Goal: Task Accomplishment & Management: Manage account settings

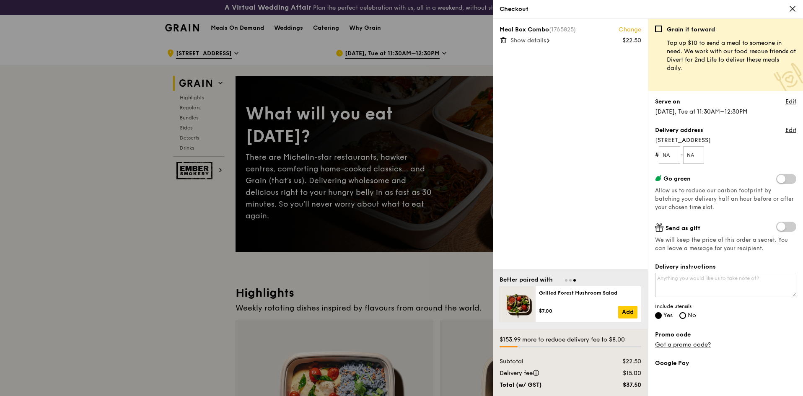
scroll to position [110, 0]
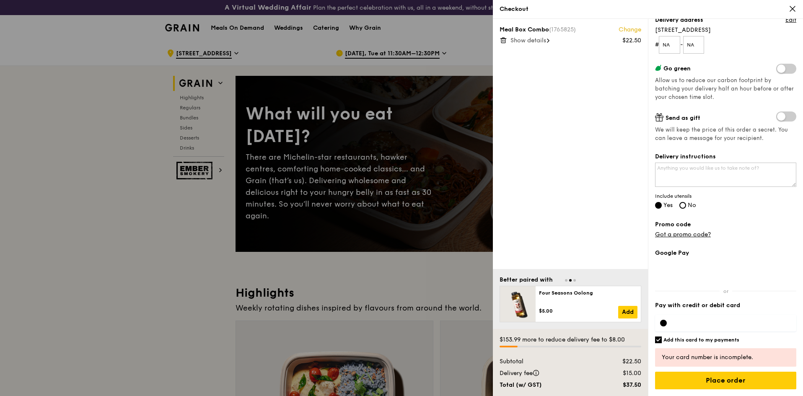
click at [593, 189] on div "Meal Box Combo (1765825) Change $22.50 Show details" at bounding box center [570, 144] width 155 height 250
click at [699, 316] on div at bounding box center [725, 323] width 141 height 17
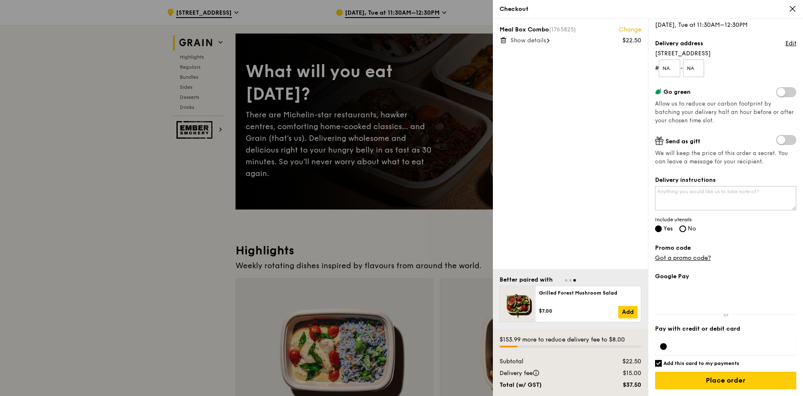
scroll to position [126, 0]
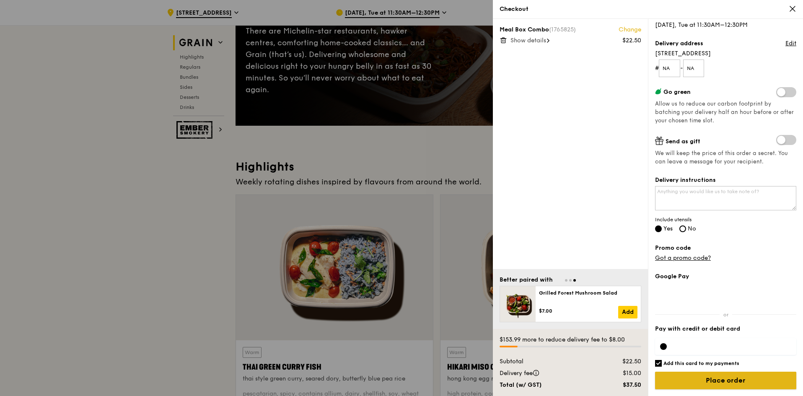
click at [743, 381] on input "Place order" at bounding box center [725, 381] width 141 height 18
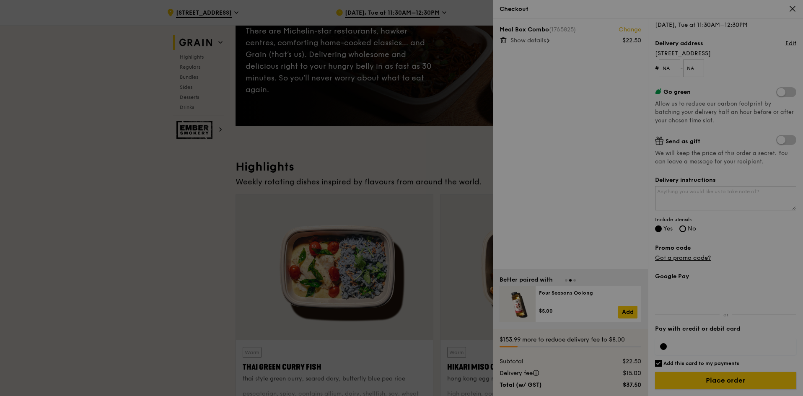
scroll to position [210, 0]
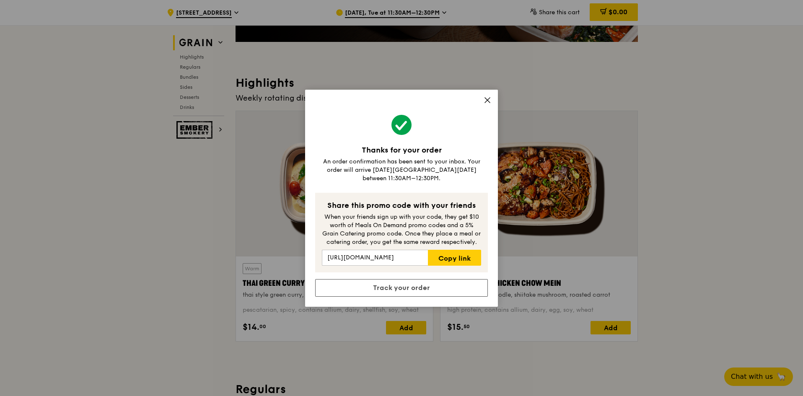
click at [488, 103] on icon at bounding box center [487, 100] width 5 height 5
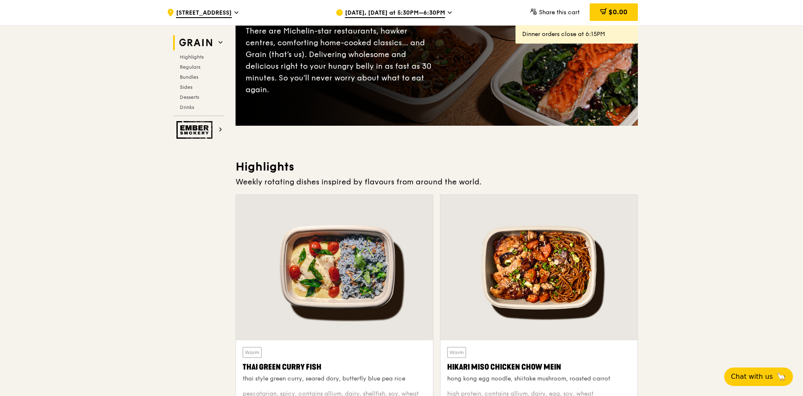
scroll to position [0, 0]
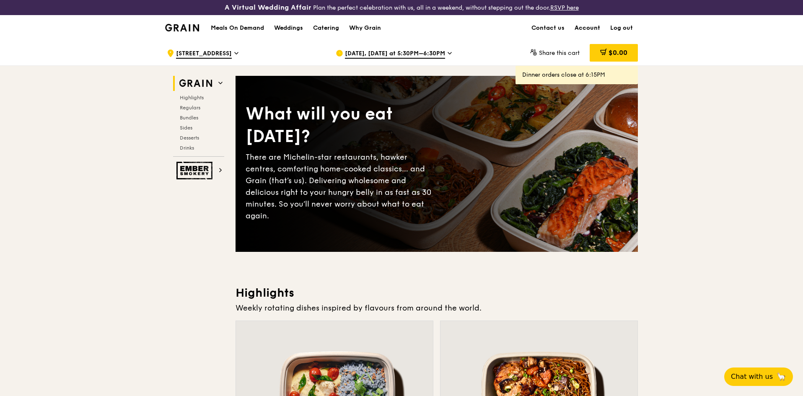
click at [586, 27] on link "Account" at bounding box center [588, 28] width 36 height 25
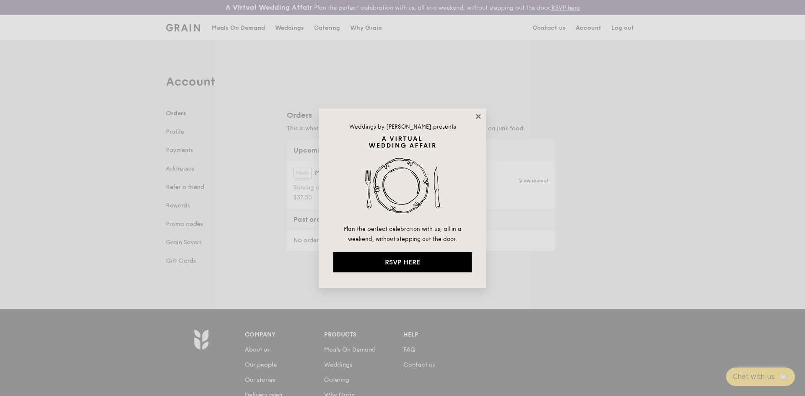
click at [479, 116] on icon at bounding box center [478, 117] width 8 height 8
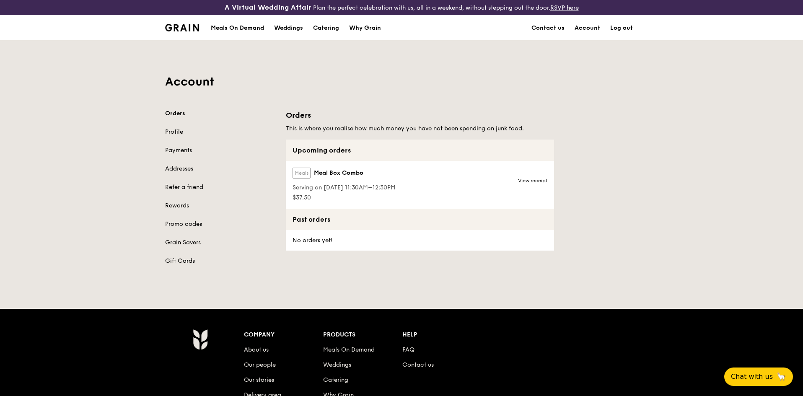
click at [355, 188] on span "Serving on [DATE] 11:30AM–12:30PM" at bounding box center [344, 188] width 103 height 8
click at [531, 181] on link "View receipt" at bounding box center [532, 180] width 29 height 7
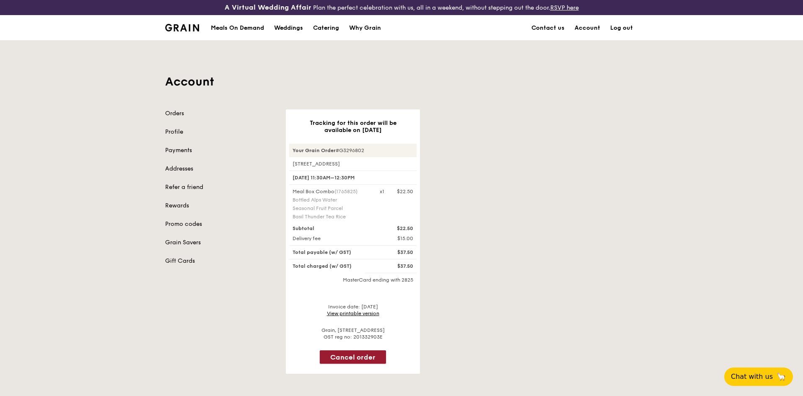
click at [363, 360] on button "Cancel order" at bounding box center [353, 356] width 66 height 13
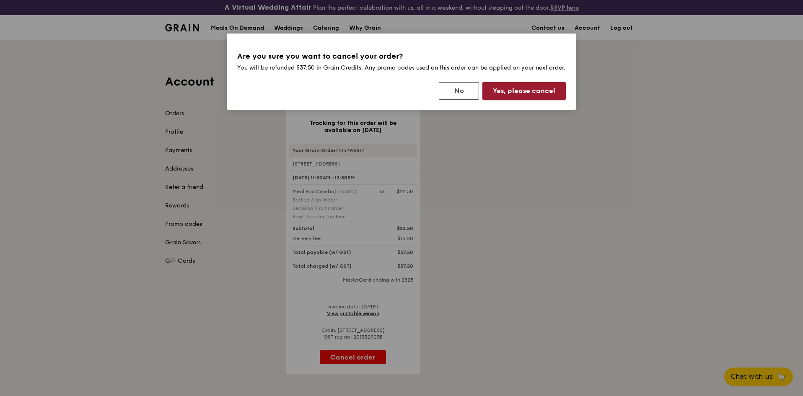
click at [507, 98] on button "Yes, please cancel" at bounding box center [523, 91] width 83 height 18
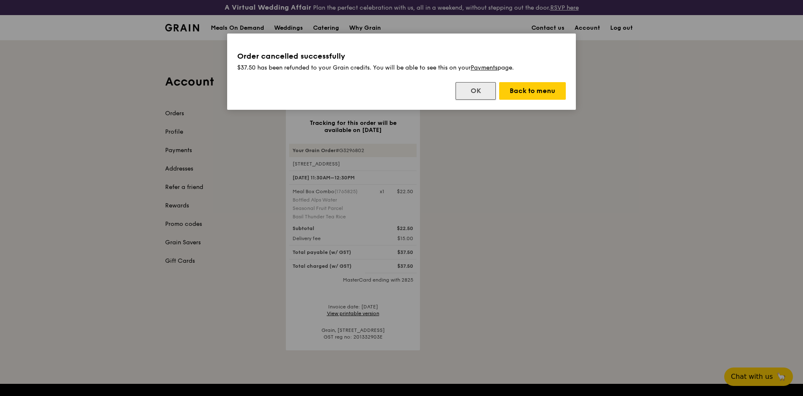
click at [485, 93] on button "OK" at bounding box center [476, 91] width 40 height 18
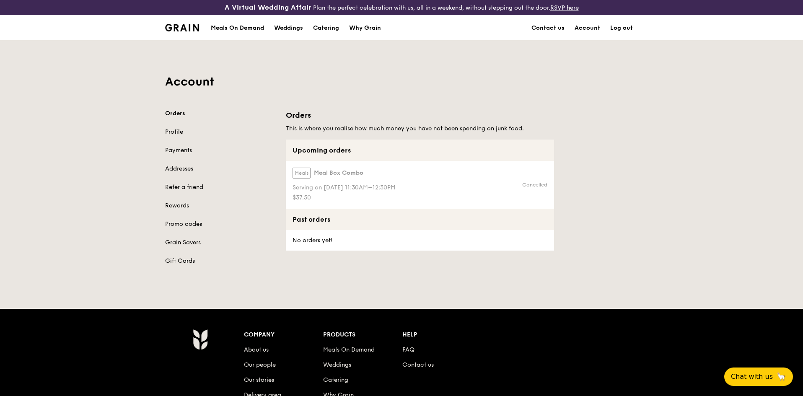
click at [188, 30] on img at bounding box center [182, 28] width 34 height 8
